Goal: Navigation & Orientation: Find specific page/section

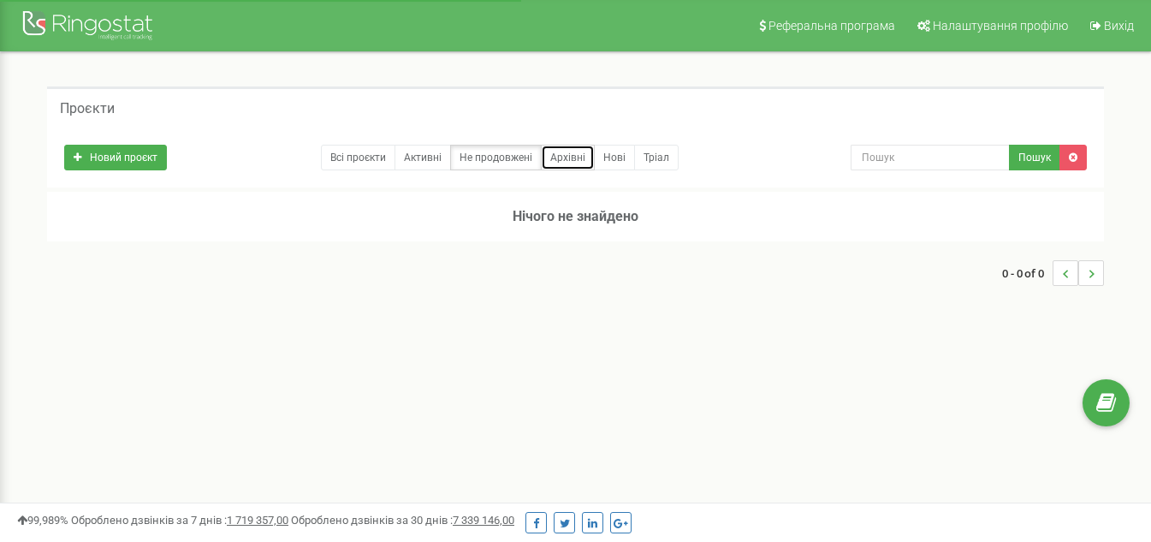
click at [548, 157] on link "Архівні" at bounding box center [568, 158] width 54 height 26
